Goal: Check status: Check status

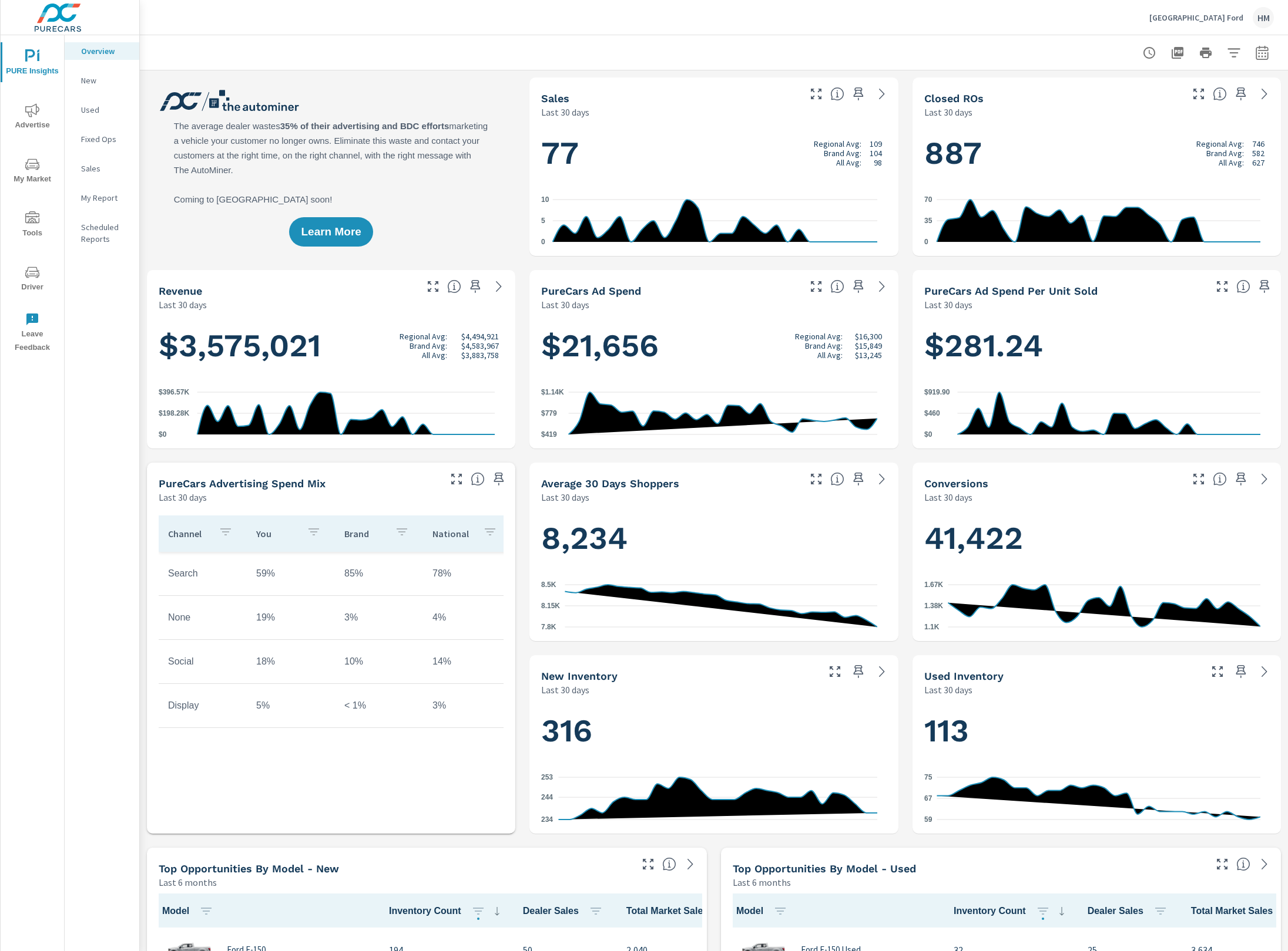
click at [39, 117] on icon "nav menu" at bounding box center [32, 110] width 14 height 14
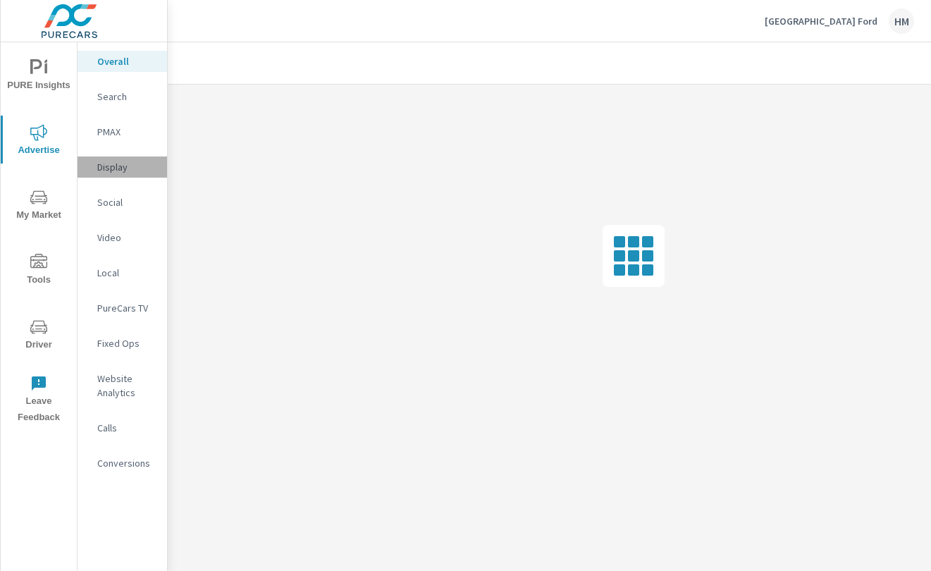
click at [99, 171] on p "Display" at bounding box center [126, 167] width 59 height 14
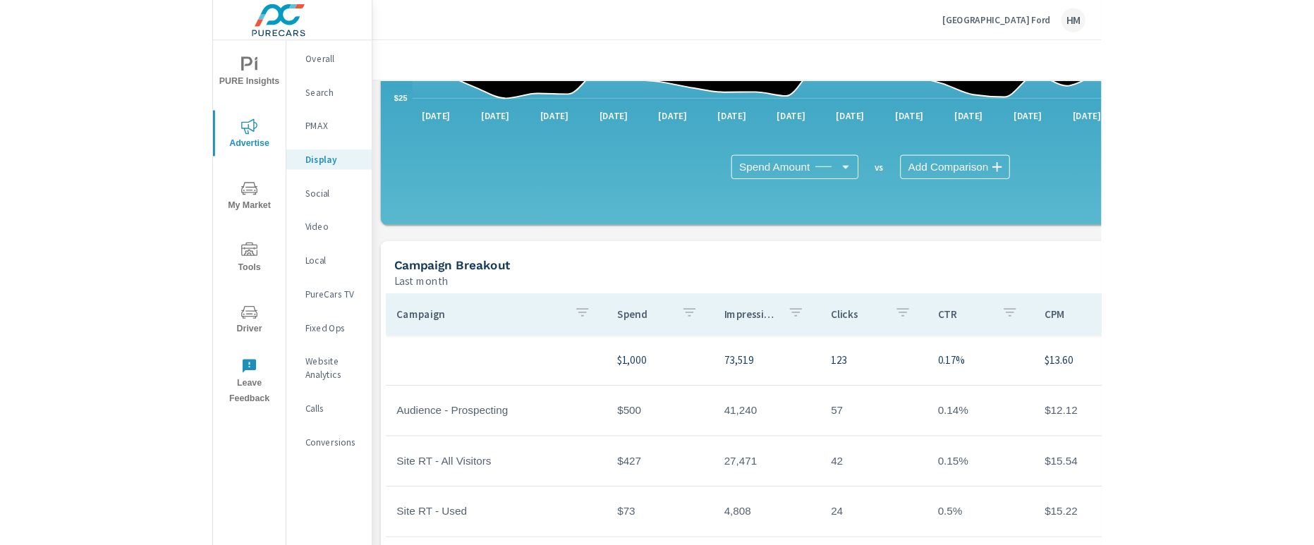
scroll to position [389, 0]
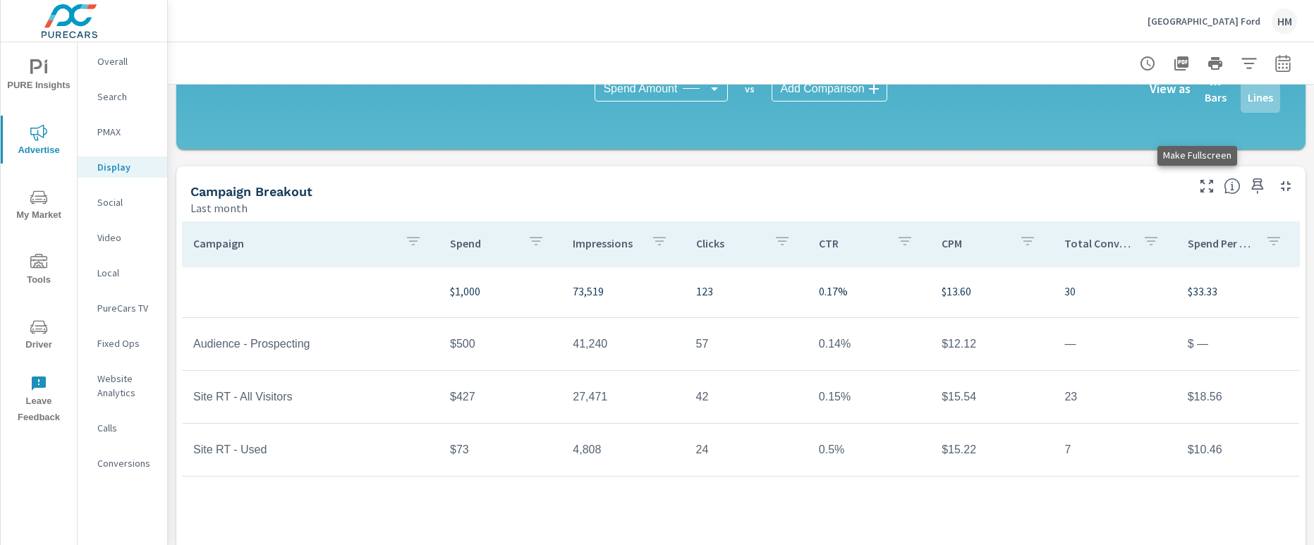
click at [1198, 189] on icon "button" at bounding box center [1206, 186] width 17 height 17
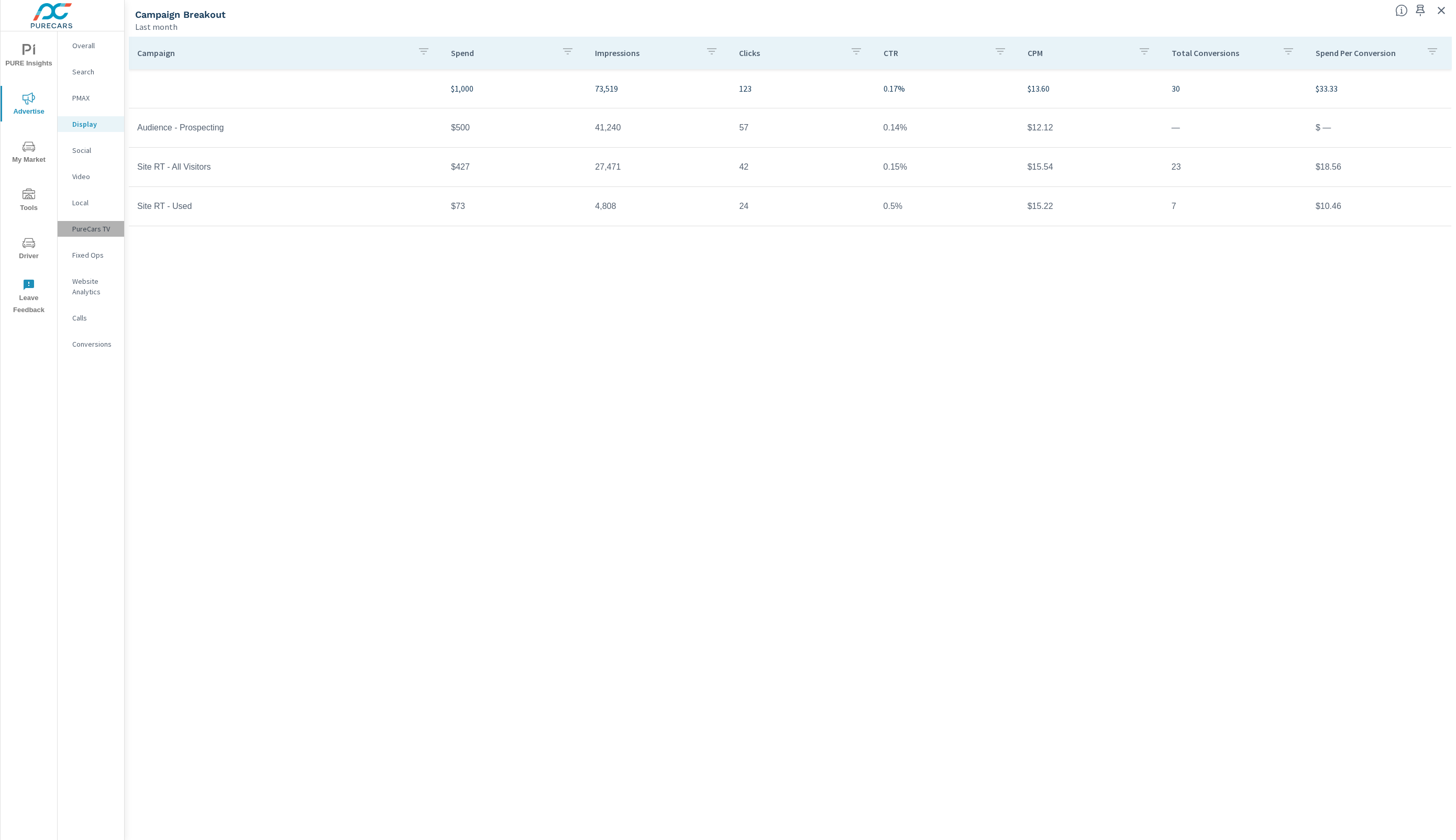
click at [89, 234] on p "PureCars TV" at bounding box center [94, 229] width 44 height 10
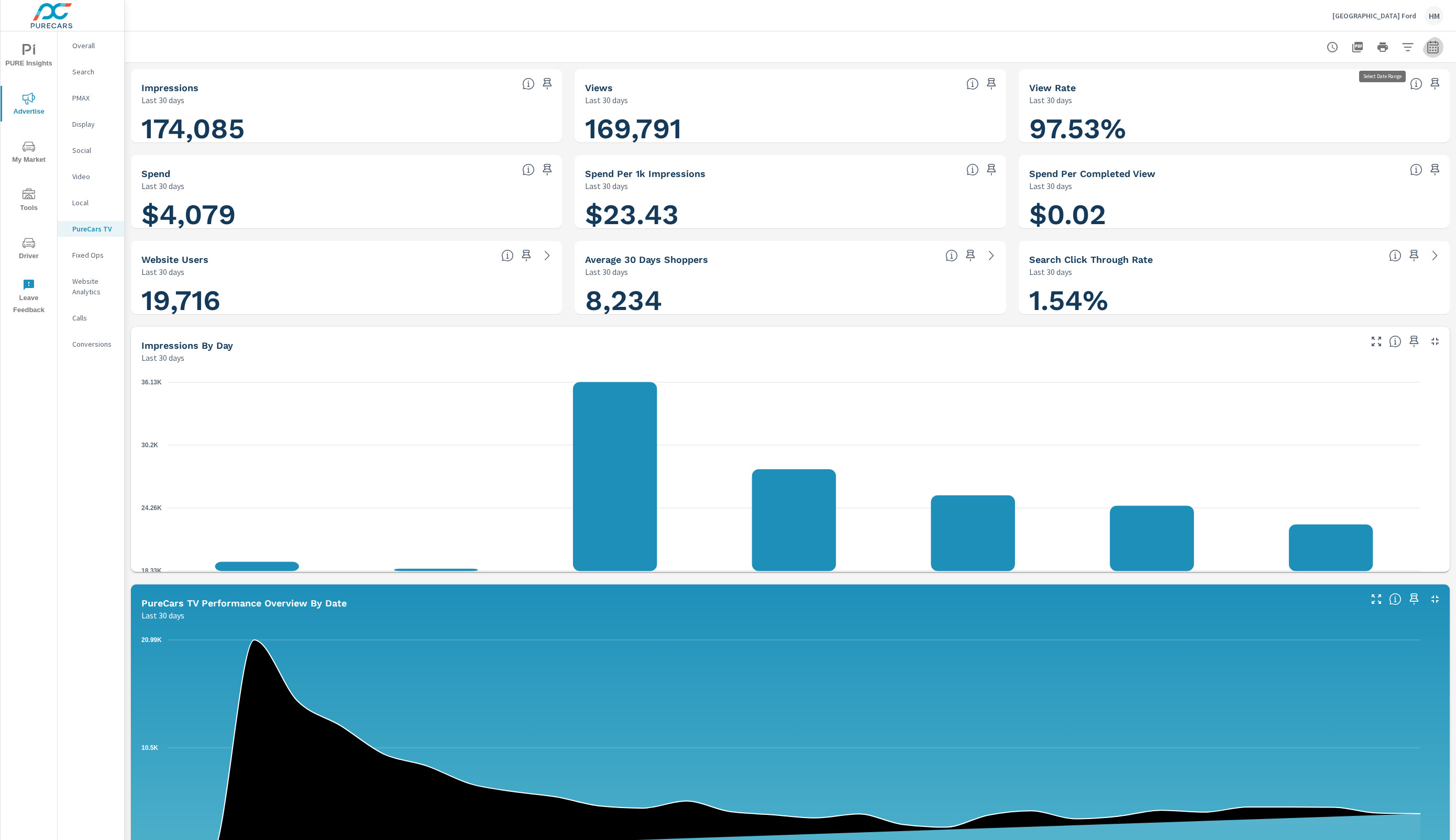
click at [1148, 53] on icon "button" at bounding box center [1433, 47] width 13 height 13
select select "Last month"
click at [1148, 154] on span "Apply" at bounding box center [1310, 154] width 43 height 10
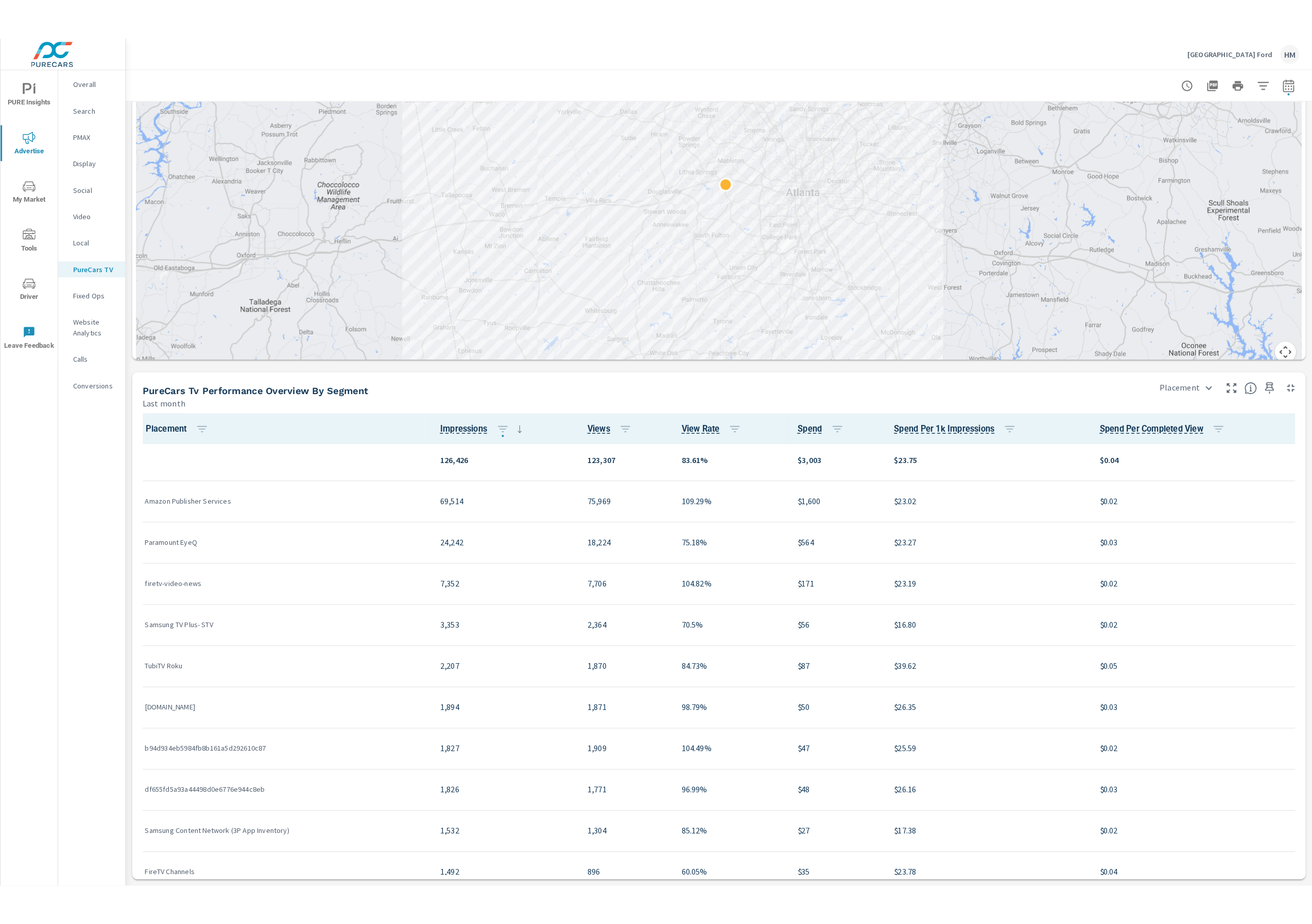
scroll to position [1131, 0]
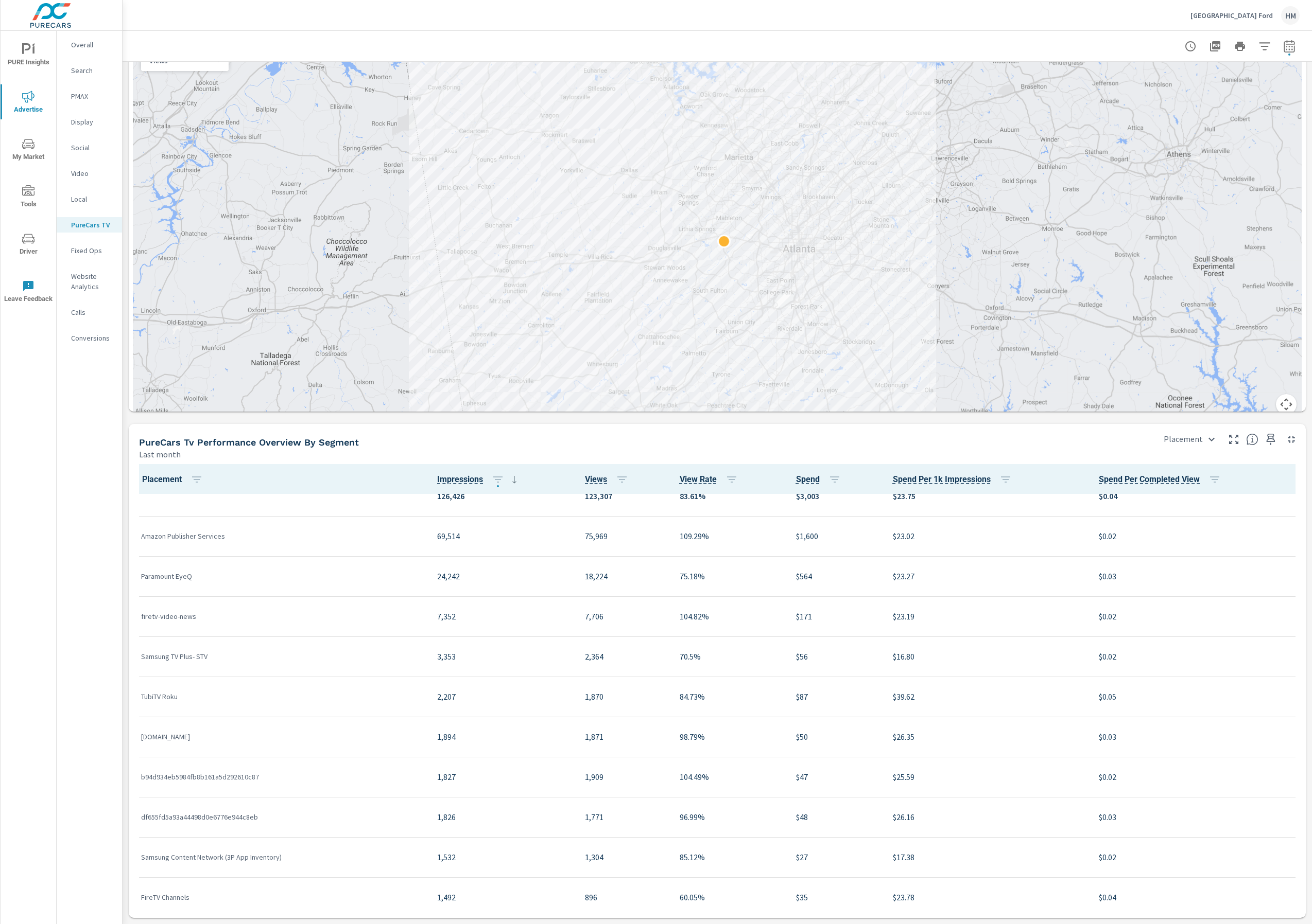
scroll to position [22, 0]
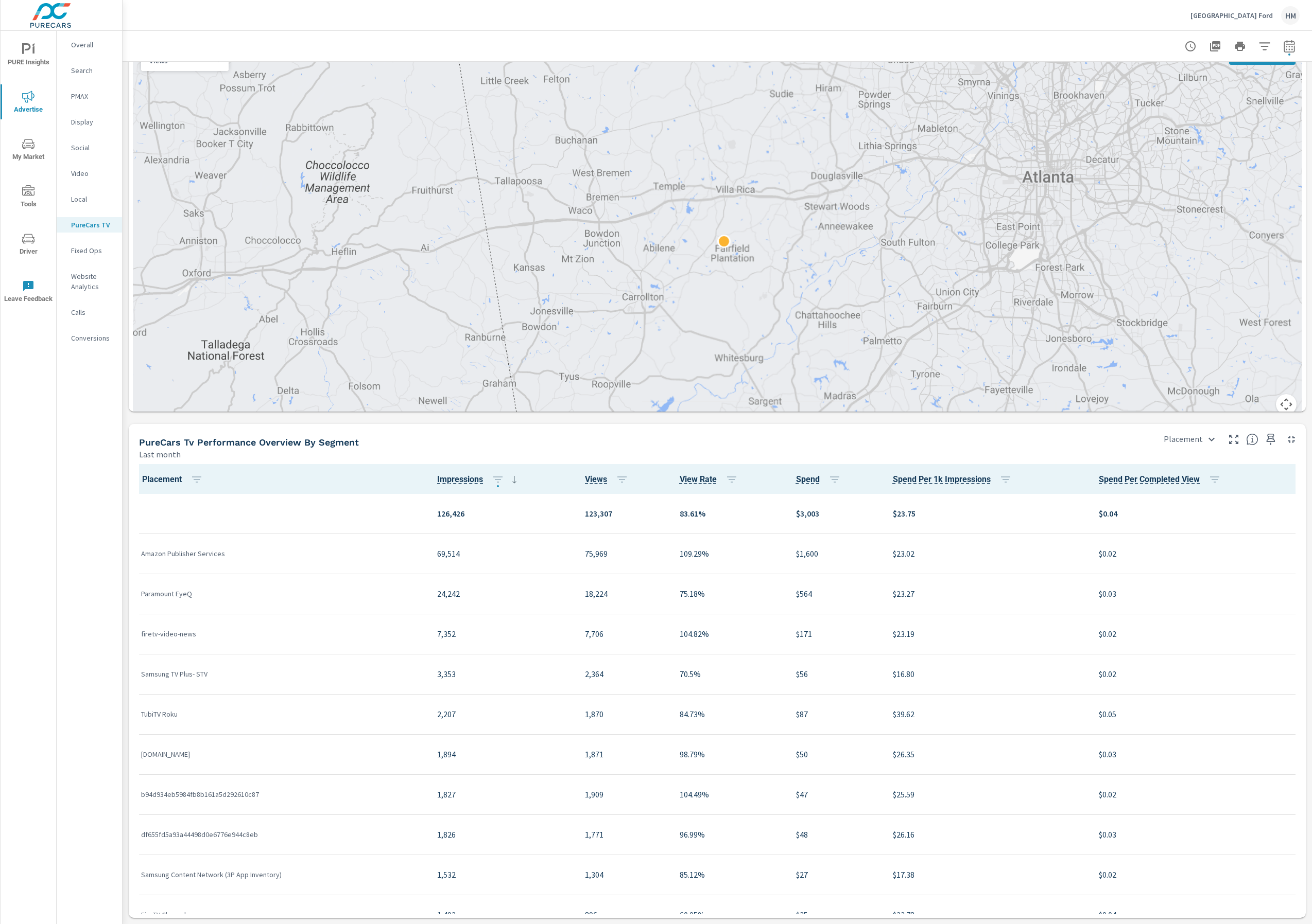
scroll to position [964, 0]
